Goal: Information Seeking & Learning: Find contact information

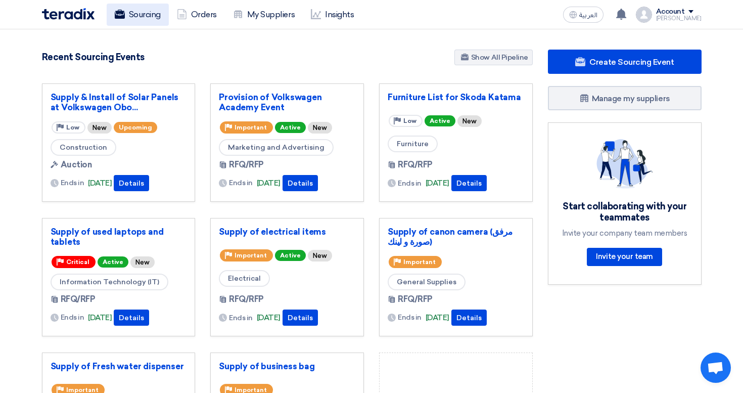
click at [134, 20] on link "Sourcing" at bounding box center [138, 15] width 62 height 22
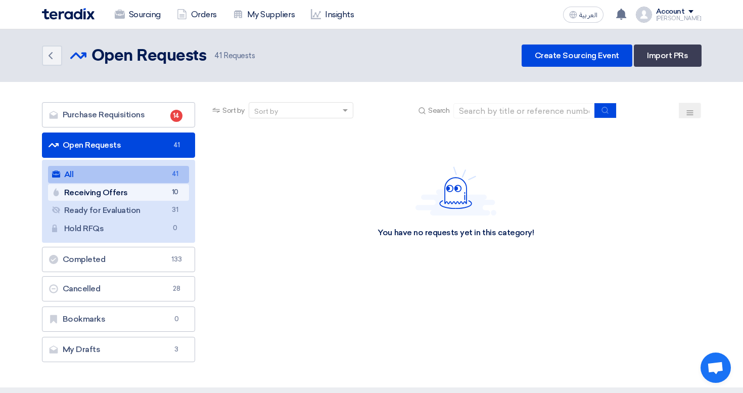
click at [165, 193] on link "Receiving Offers Receiving Offers 10" at bounding box center [119, 192] width 142 height 17
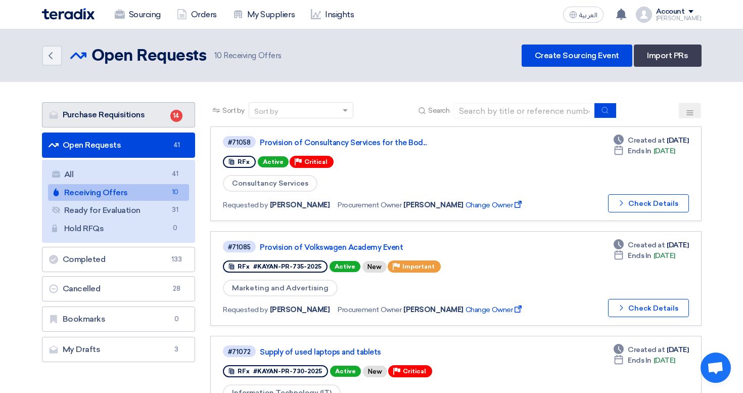
click at [164, 120] on link "Purchase Requisitions Purchase Requisitions 14" at bounding box center [119, 114] width 154 height 25
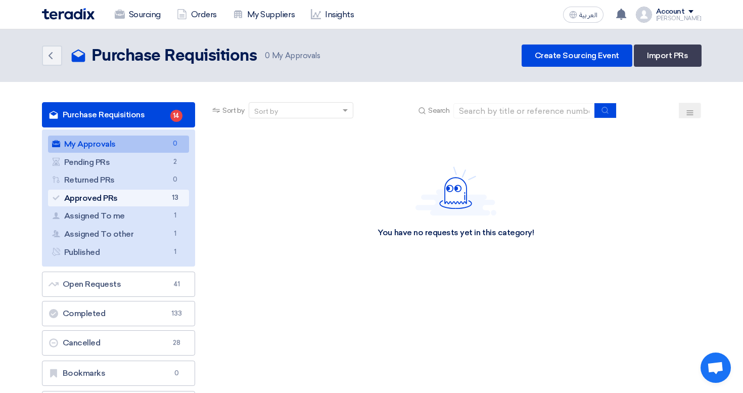
click at [173, 195] on span "13" at bounding box center [175, 198] width 12 height 11
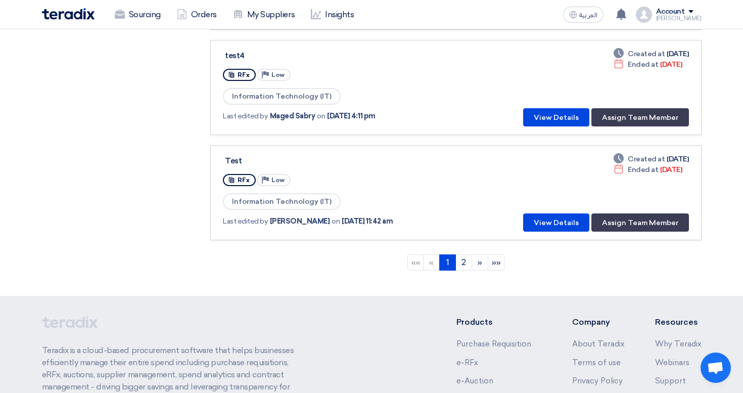
scroll to position [1033, 0]
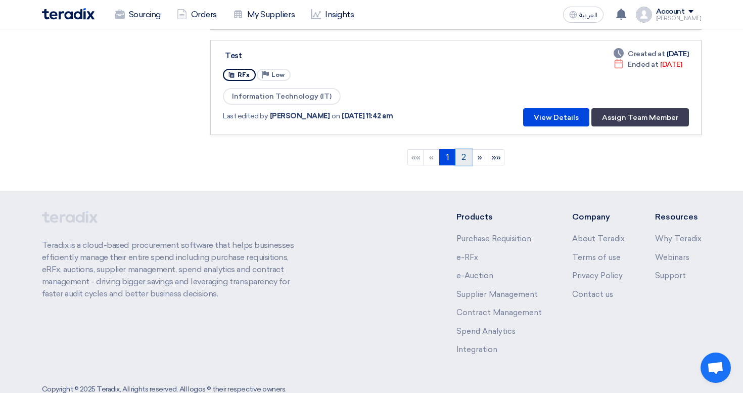
click at [459, 152] on link "2" at bounding box center [464, 157] width 17 height 16
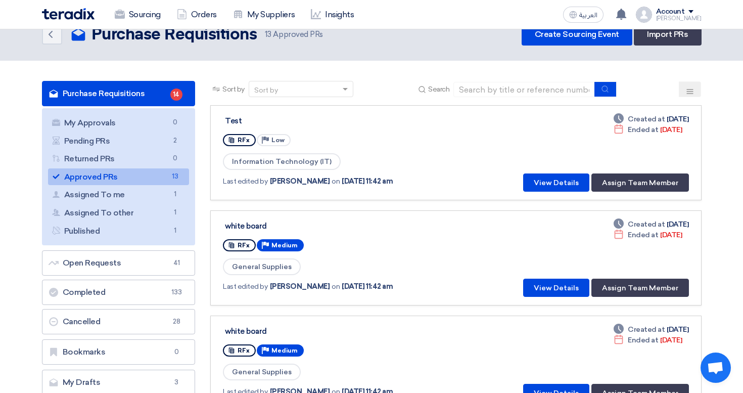
scroll to position [0, 0]
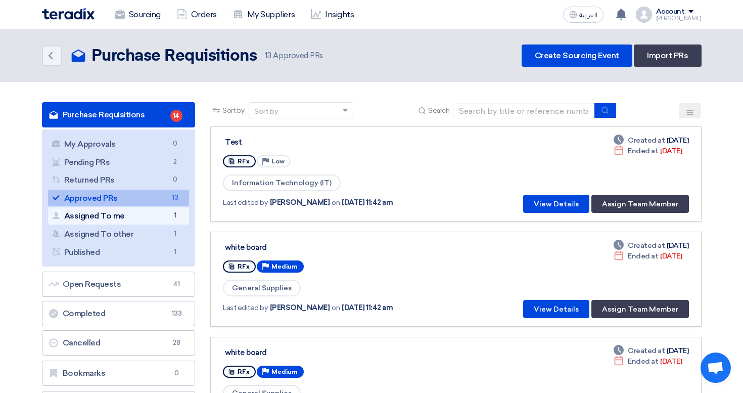
click at [164, 215] on link "Assigned To me Assigned To me 1" at bounding box center [119, 215] width 142 height 17
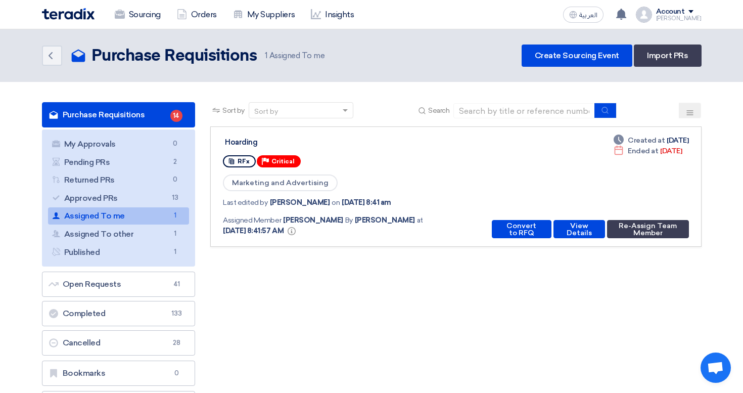
click at [247, 143] on div "Hoarding" at bounding box center [351, 142] width 253 height 9
drag, startPoint x: 287, startPoint y: 204, endPoint x: 364, endPoint y: 205, distance: 76.4
click at [363, 205] on div "Last edited by Nada Bichara on May 5, 2025, 8:41 am" at bounding box center [350, 202] width 255 height 11
click at [364, 205] on span "May 5, 2025, 8:41 am" at bounding box center [366, 202] width 49 height 11
drag, startPoint x: 298, startPoint y: 223, endPoint x: 396, endPoint y: 235, distance: 98.8
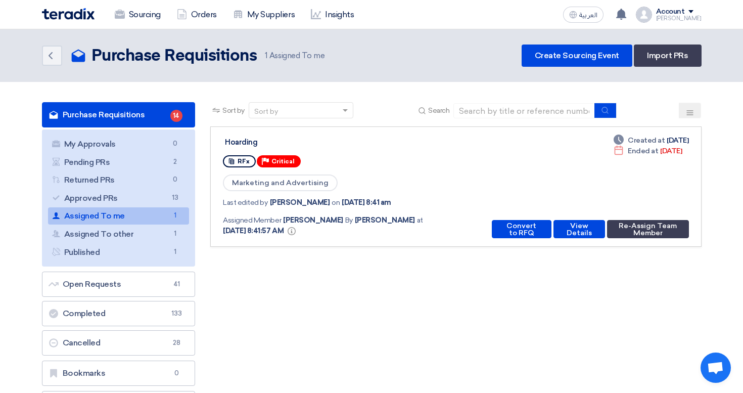
click at [396, 235] on div "Assigned Member Mohamed Saudi By Mohamed Saudi at May 5, 2025, 8:41:57 AM Info" at bounding box center [346, 225] width 247 height 21
click at [567, 235] on button "View Details" at bounding box center [580, 229] width 52 height 18
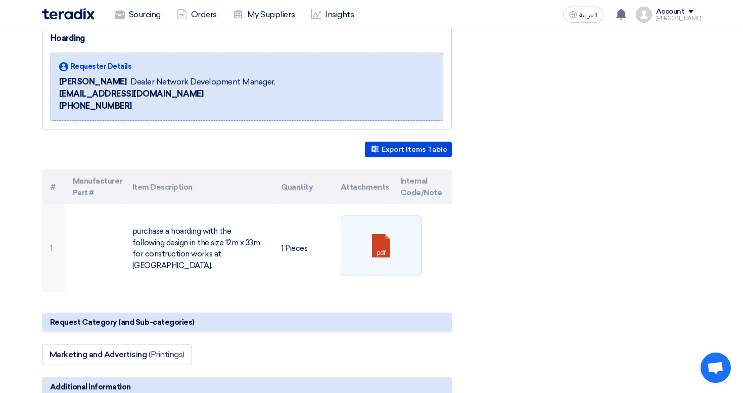
scroll to position [129, 0]
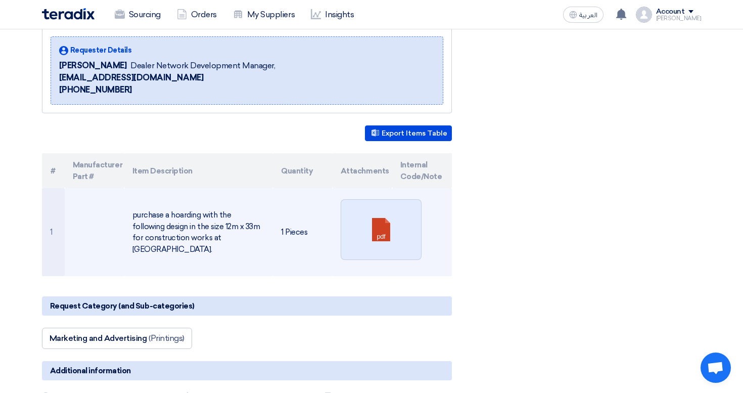
click at [397, 216] on link at bounding box center [381, 230] width 81 height 61
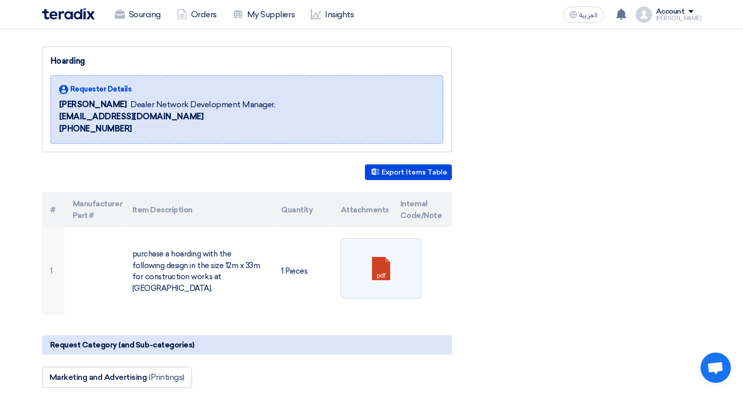
scroll to position [0, 0]
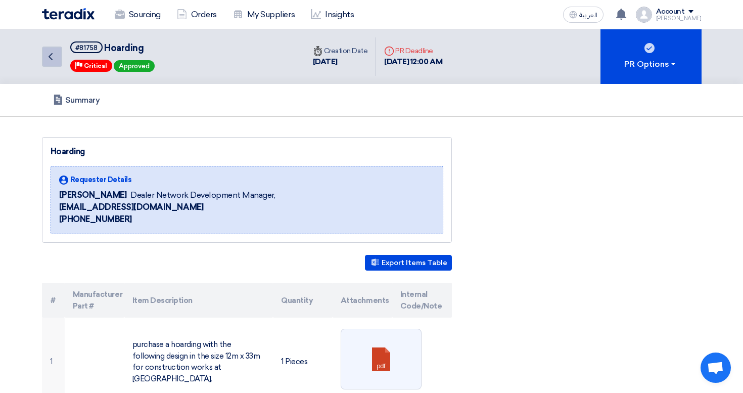
click at [46, 54] on icon "Back" at bounding box center [51, 57] width 12 height 12
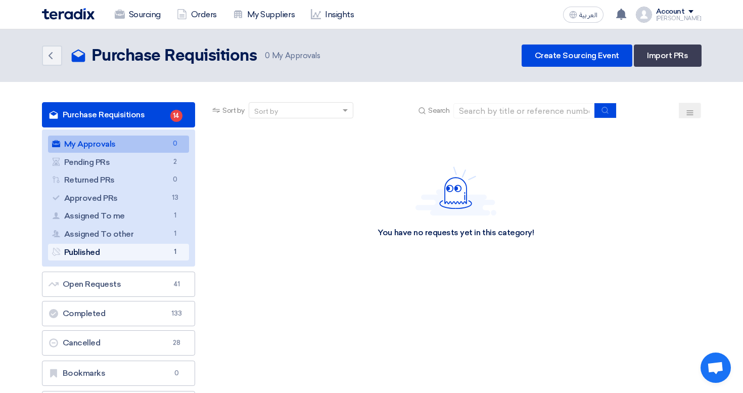
click at [172, 248] on span "1" at bounding box center [175, 252] width 12 height 11
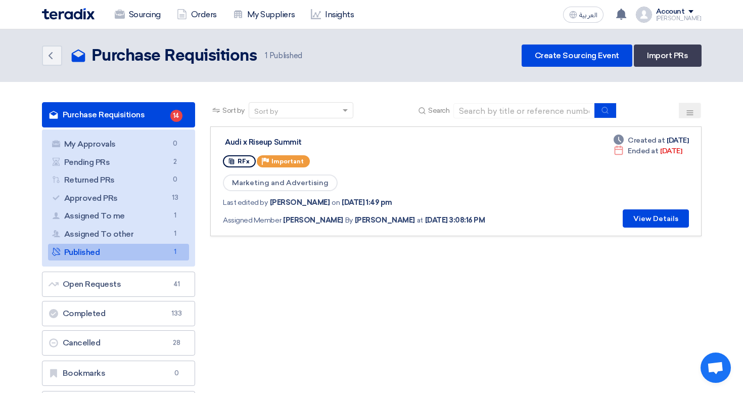
click at [283, 145] on div "Audi x Riseup Summit" at bounding box center [351, 142] width 253 height 9
click at [409, 186] on div "Marketing and Advertising" at bounding box center [360, 182] width 274 height 19
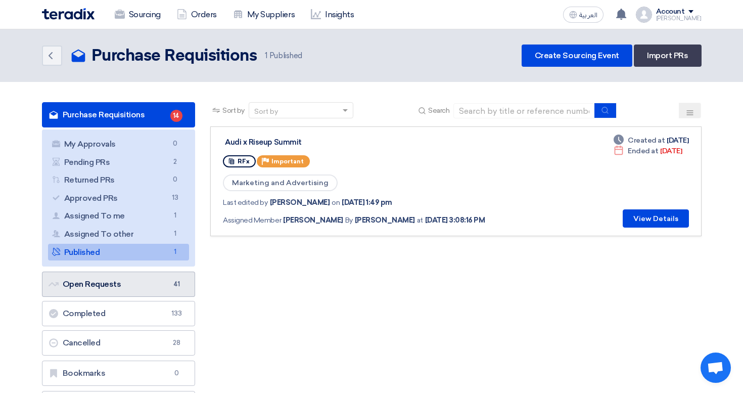
click at [121, 278] on link "Open Requests Open Requests 41" at bounding box center [119, 284] width 154 height 25
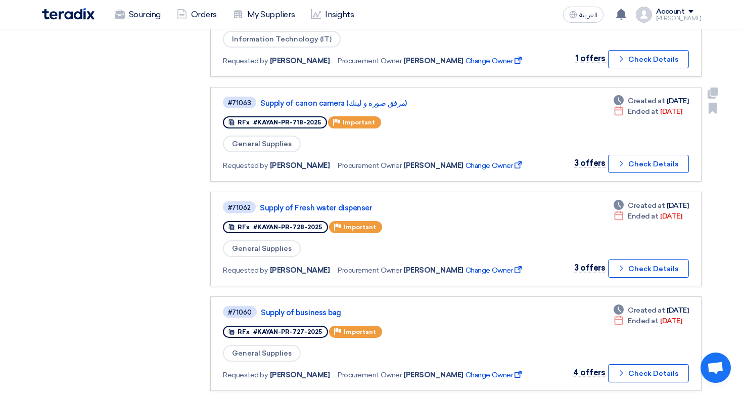
scroll to position [610, 0]
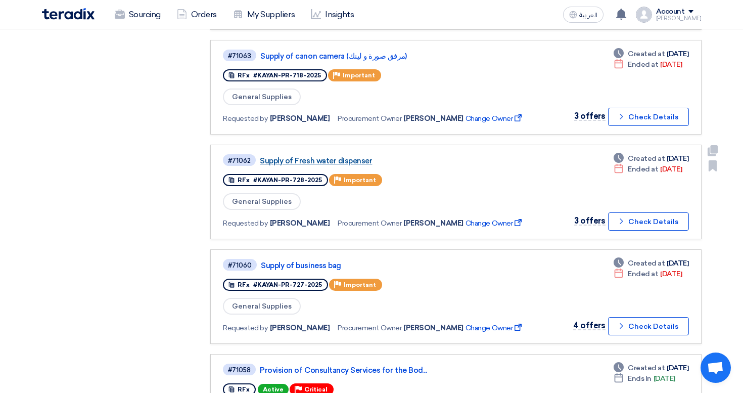
click at [314, 160] on link "Supply of Fresh water dispenser" at bounding box center [386, 160] width 253 height 9
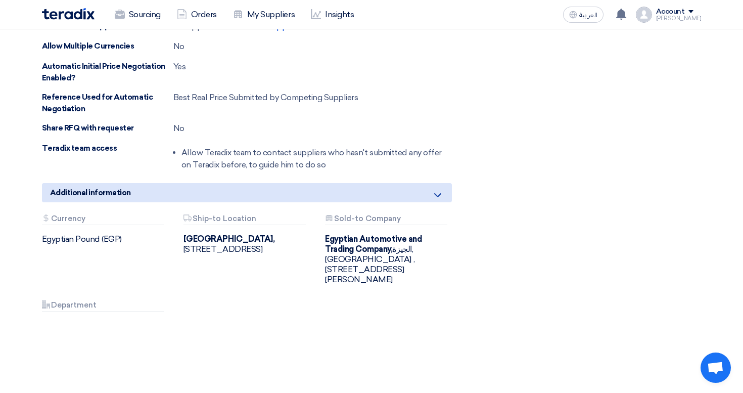
scroll to position [0, 0]
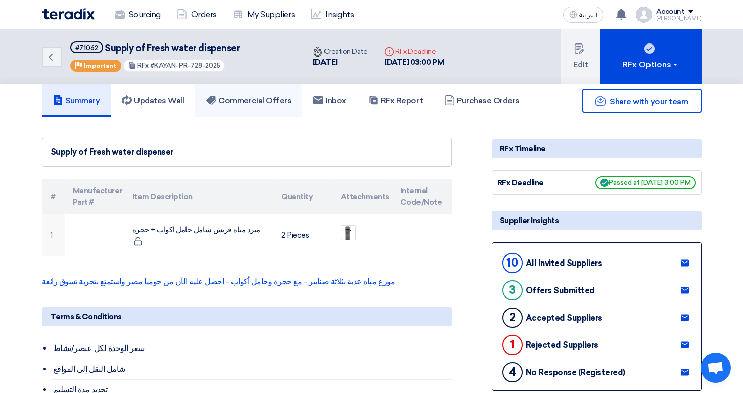
click at [210, 104] on icon at bounding box center [211, 100] width 10 height 10
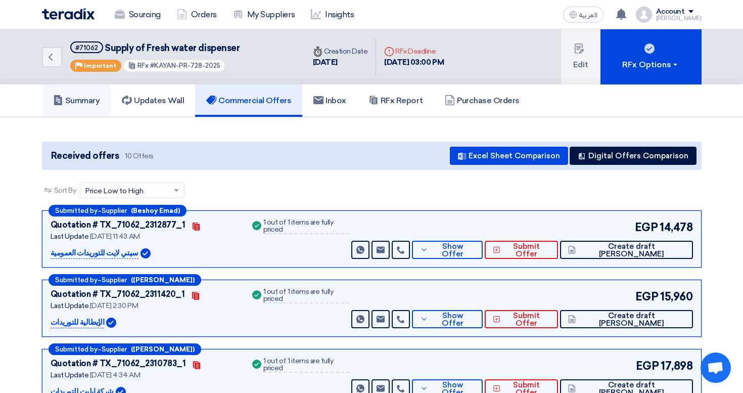
click at [52, 111] on link "Summary" at bounding box center [76, 100] width 69 height 32
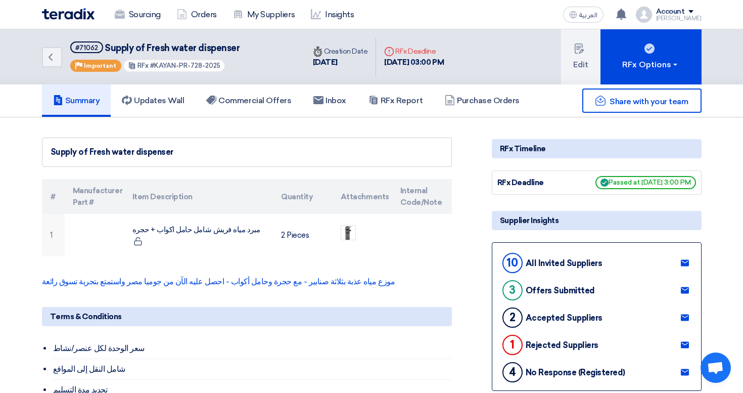
click at [49, 68] on div "Back #71062 Supply of Fresh water dispenser Priority Important RFx #KAYAN-PR-72…" at bounding box center [173, 56] width 263 height 55
click at [49, 63] on icon "Back" at bounding box center [51, 57] width 12 height 12
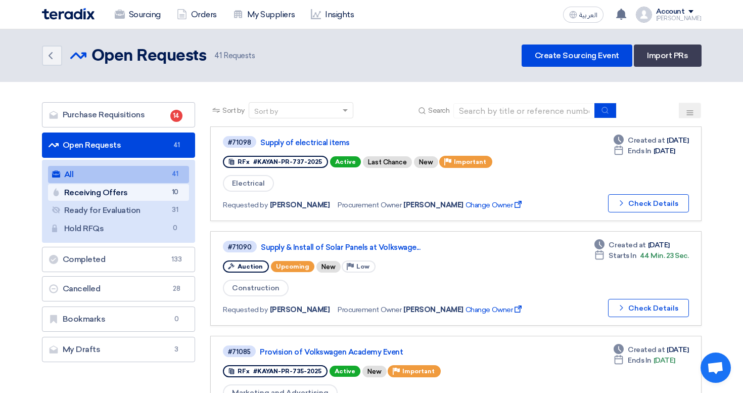
click at [180, 196] on span "10" at bounding box center [175, 192] width 12 height 11
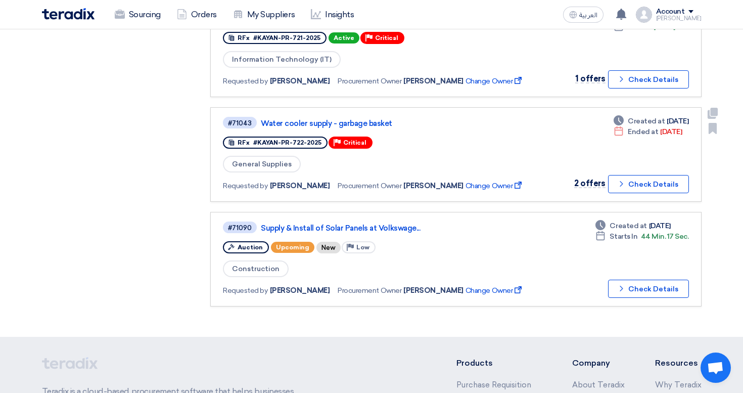
scroll to position [967, 0]
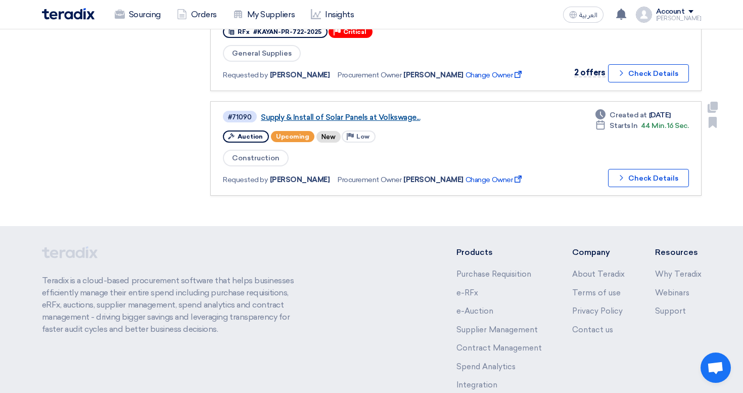
click at [326, 117] on link "Supply & Install of Solar Panels at Volkswage..." at bounding box center [387, 117] width 253 height 9
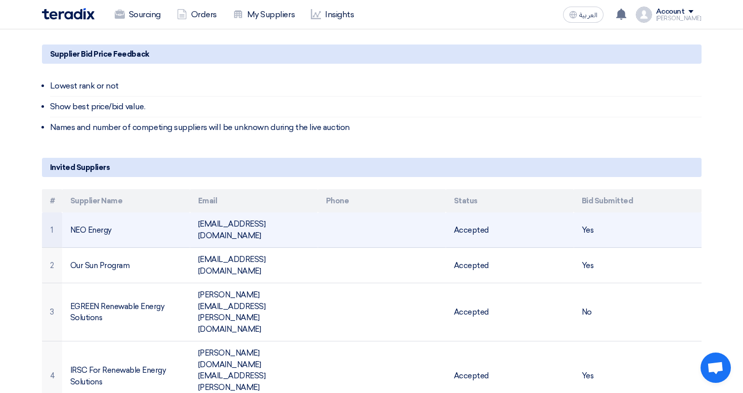
scroll to position [421, 0]
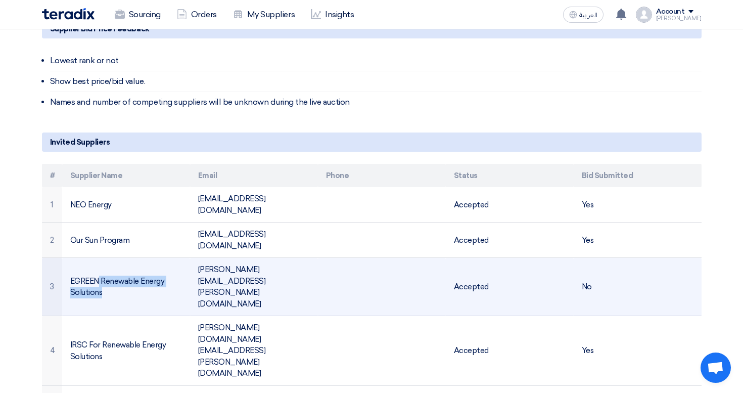
drag, startPoint x: 97, startPoint y: 246, endPoint x: 160, endPoint y: 263, distance: 65.6
click at [160, 263] on td "EGREEN Renewable Energy Solutions" at bounding box center [126, 287] width 128 height 58
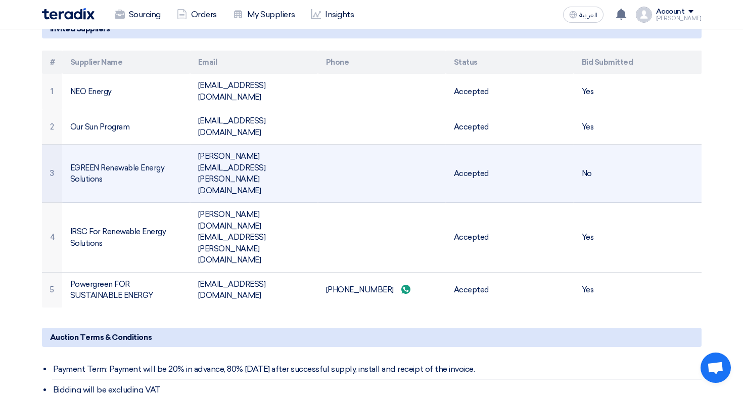
scroll to position [546, 0]
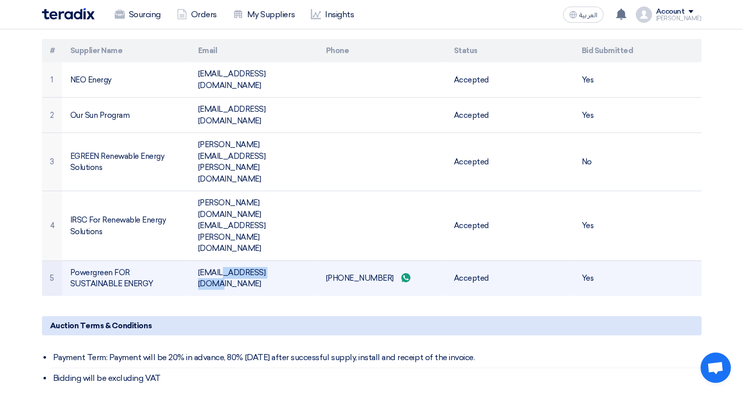
drag, startPoint x: 222, startPoint y: 199, endPoint x: 278, endPoint y: 197, distance: 56.7
click at [278, 260] on td "[EMAIL_ADDRESS][DOMAIN_NAME]" at bounding box center [254, 277] width 128 height 35
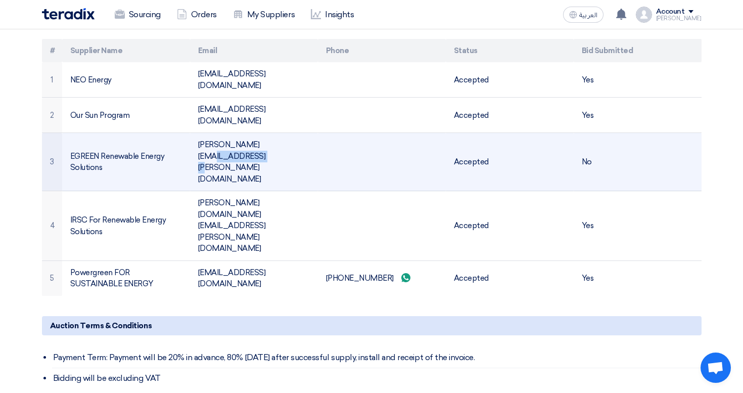
drag, startPoint x: 272, startPoint y: 121, endPoint x: 283, endPoint y: 137, distance: 18.8
click at [283, 137] on td "[PERSON_NAME][EMAIL_ADDRESS][PERSON_NAME][DOMAIN_NAME]" at bounding box center [254, 162] width 128 height 58
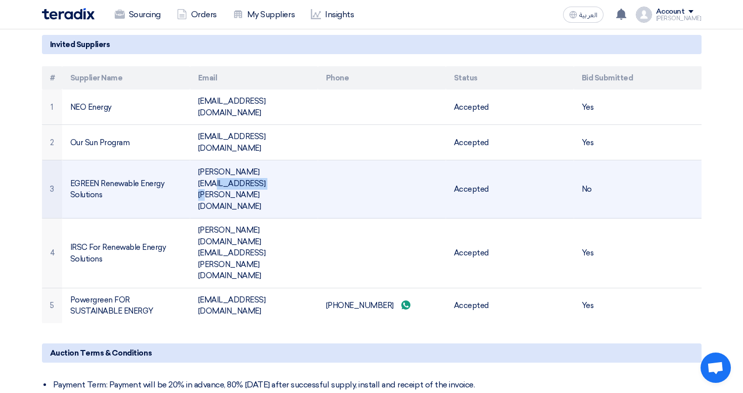
scroll to position [516, 0]
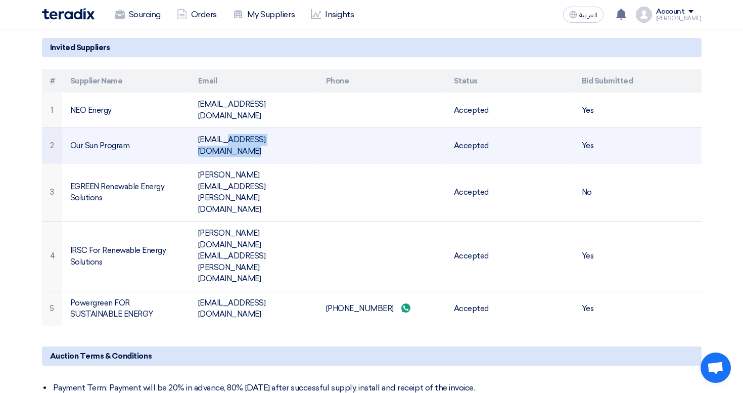
drag, startPoint x: 228, startPoint y: 128, endPoint x: 322, endPoint y: 128, distance: 94.1
click at [323, 128] on tr "2 Our Sun Program [EMAIL_ADDRESS][DOMAIN_NAME] Accepted Yes" at bounding box center [372, 145] width 660 height 35
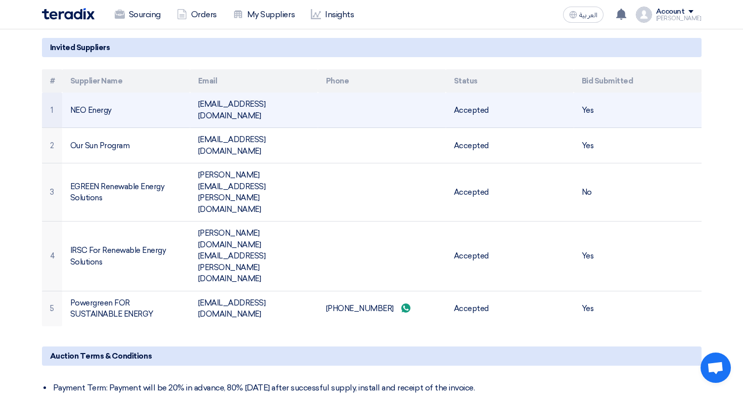
click at [242, 108] on td "[EMAIL_ADDRESS][DOMAIN_NAME]" at bounding box center [254, 110] width 128 height 35
drag, startPoint x: 217, startPoint y: 104, endPoint x: 246, endPoint y: 104, distance: 29.3
click at [246, 104] on td "[EMAIL_ADDRESS][DOMAIN_NAME]" at bounding box center [254, 110] width 128 height 35
drag, startPoint x: 221, startPoint y: 104, endPoint x: 272, endPoint y: 104, distance: 51.1
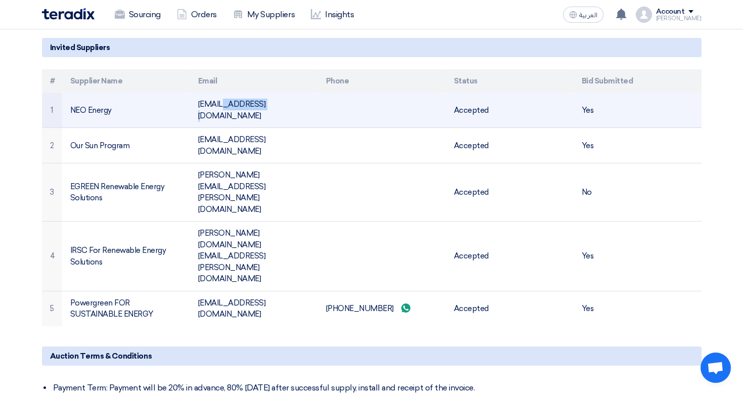
click at [272, 104] on td "[EMAIL_ADDRESS][DOMAIN_NAME]" at bounding box center [254, 110] width 128 height 35
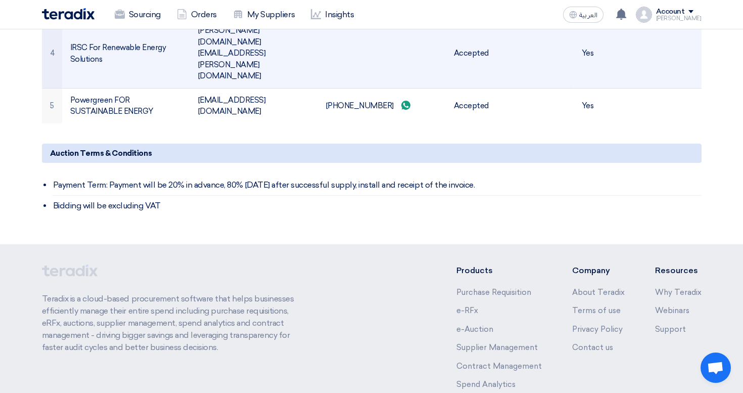
scroll to position [0, 0]
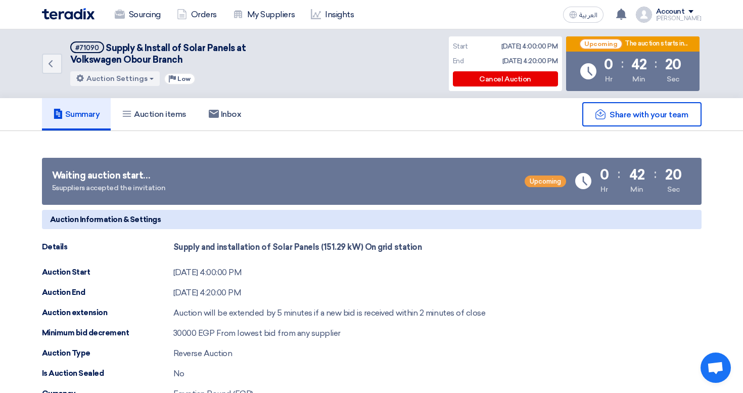
click at [84, 21] on div "Sourcing Orders My Suppliers Insights" at bounding box center [240, 15] width 396 height 22
click at [82, 15] on img at bounding box center [68, 14] width 53 height 12
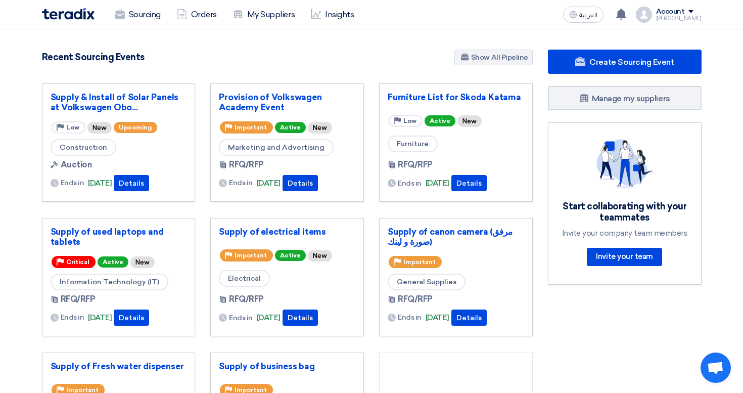
click at [693, 14] on div "Account" at bounding box center [679, 12] width 46 height 9
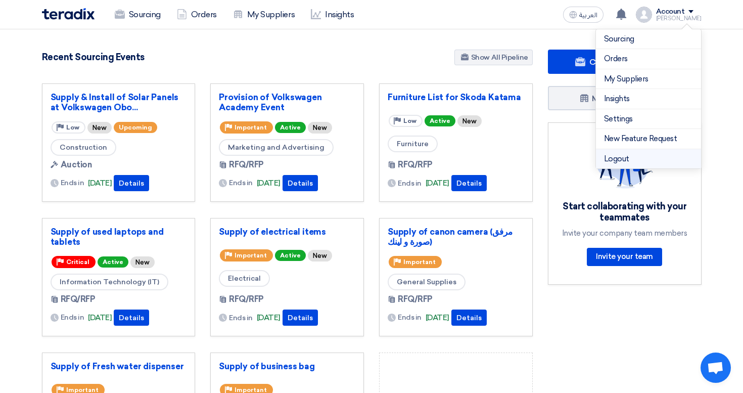
click at [635, 157] on li "Logout" at bounding box center [648, 159] width 105 height 20
